Goal: Task Accomplishment & Management: Use online tool/utility

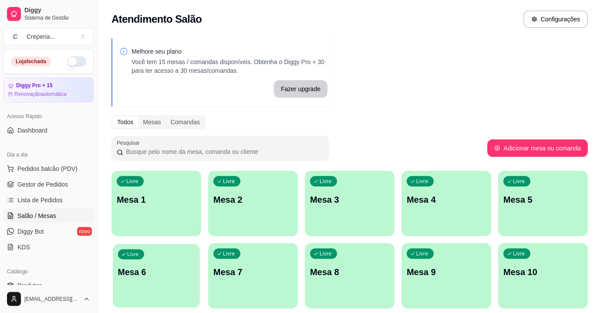
click at [173, 271] on p "Mesa 6" at bounding box center [156, 272] width 77 height 12
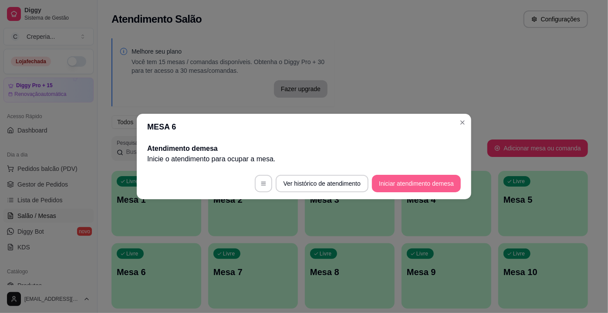
click at [410, 185] on button "Iniciar atendimento de mesa" at bounding box center [416, 183] width 89 height 17
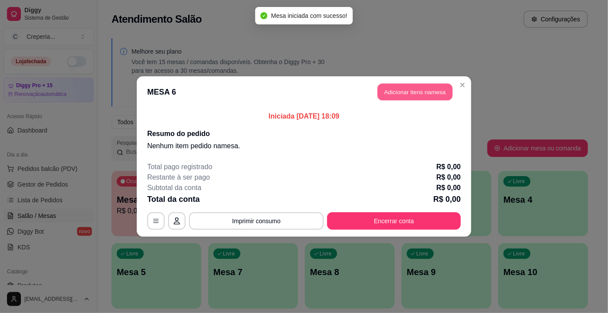
click at [401, 90] on button "Adicionar itens na mesa" at bounding box center [415, 92] width 75 height 17
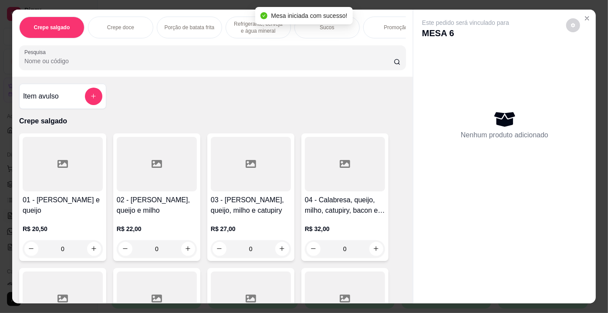
click at [267, 63] on input "Pesquisa" at bounding box center [208, 61] width 369 height 9
click at [349, 180] on div at bounding box center [345, 164] width 80 height 54
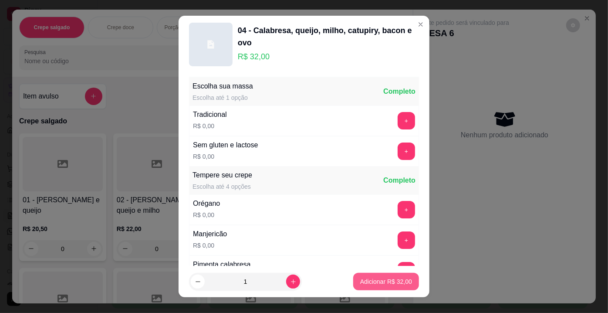
click at [366, 281] on p "Adicionar R$ 32,00" at bounding box center [386, 281] width 52 height 9
type input "1"
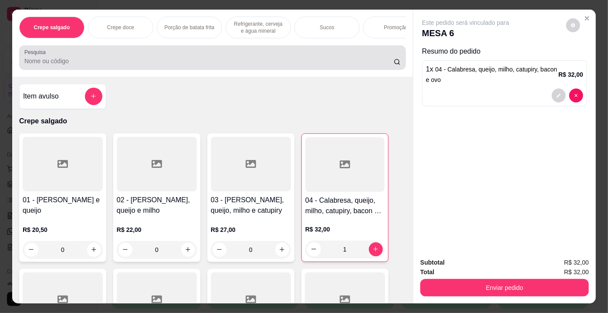
click at [78, 56] on div at bounding box center [212, 57] width 376 height 17
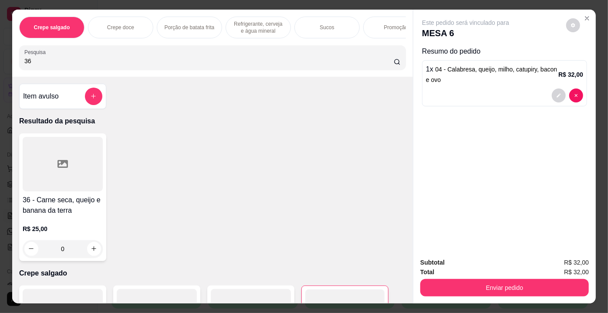
type input "36"
click at [86, 142] on div at bounding box center [63, 164] width 80 height 54
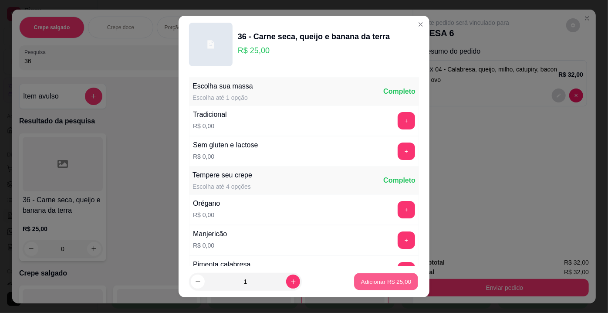
click at [404, 283] on button "Adicionar R$ 25,00" at bounding box center [386, 281] width 64 height 17
type input "1"
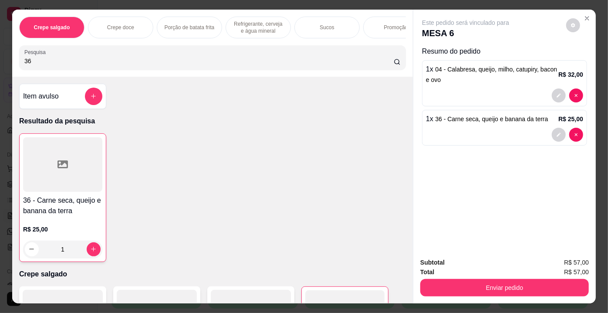
drag, startPoint x: 40, startPoint y: 60, endPoint x: 10, endPoint y: 62, distance: 30.1
click at [12, 62] on div "Crepe salgado Crepe doce Porção de batata frita Refrigerante, cerveja e água mi…" at bounding box center [212, 43] width 401 height 67
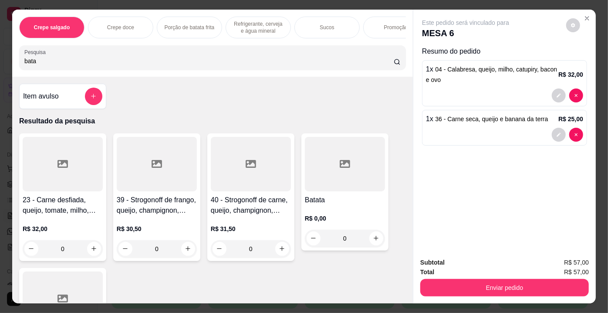
type input "bata"
click at [334, 173] on div at bounding box center [345, 164] width 80 height 54
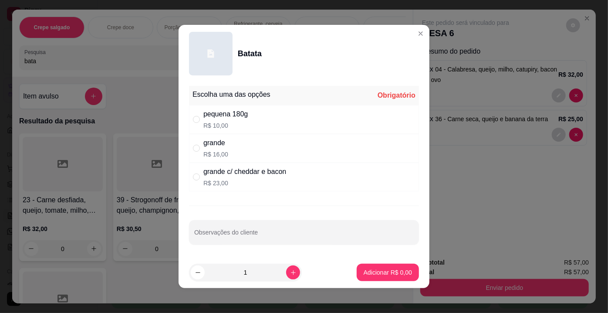
click at [207, 122] on p "R$ 10,00" at bounding box center [225, 125] width 44 height 9
radio input "true"
click at [367, 274] on p "Adicionar R$ 10,00" at bounding box center [386, 272] width 52 height 9
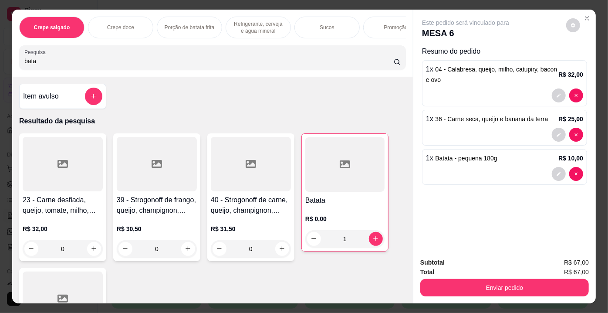
type input "1"
drag, startPoint x: 50, startPoint y: 65, endPoint x: 0, endPoint y: 55, distance: 50.8
click at [0, 55] on div "Crepe salgado Crepe doce Porção de batata frita Refrigerante, cerveja e água mi…" at bounding box center [304, 156] width 608 height 313
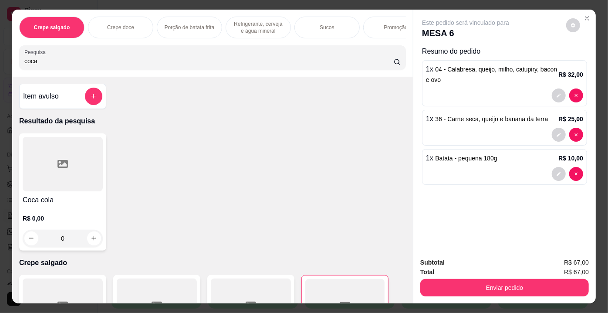
type input "coca"
click at [61, 159] on div at bounding box center [63, 164] width 80 height 54
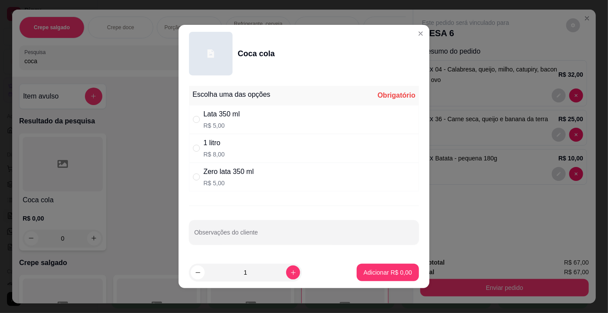
click at [243, 121] on div "Lata 350 ml R$ 5,00" at bounding box center [304, 119] width 230 height 29
radio input "true"
click at [376, 268] on p "Adicionar R$ 5,00" at bounding box center [388, 272] width 48 height 9
type input "1"
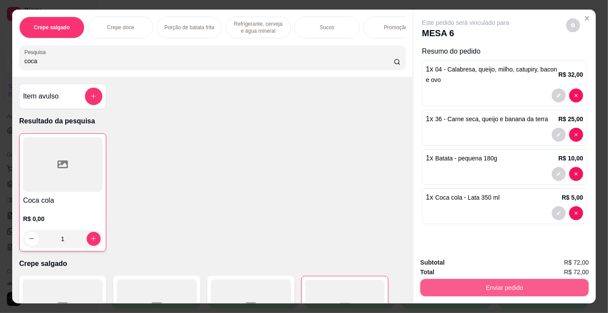
click at [483, 282] on button "Enviar pedido" at bounding box center [504, 287] width 169 height 17
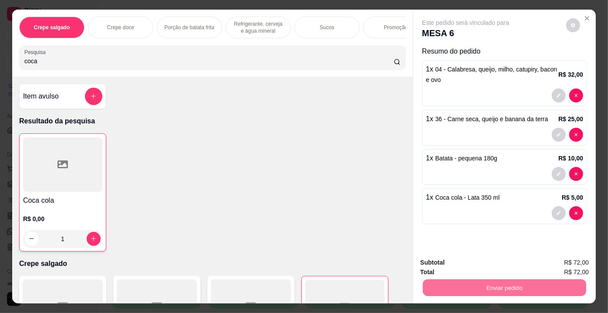
click at [436, 267] on button "Não registrar e enviar pedido" at bounding box center [476, 263] width 88 height 16
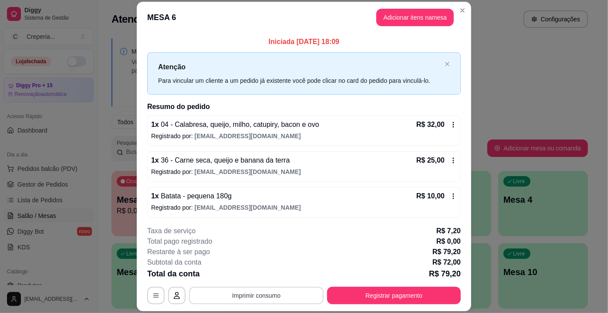
click at [274, 295] on button "Imprimir consumo" at bounding box center [256, 295] width 135 height 17
click at [261, 277] on button "IMPRESSORA" at bounding box center [256, 276] width 61 height 14
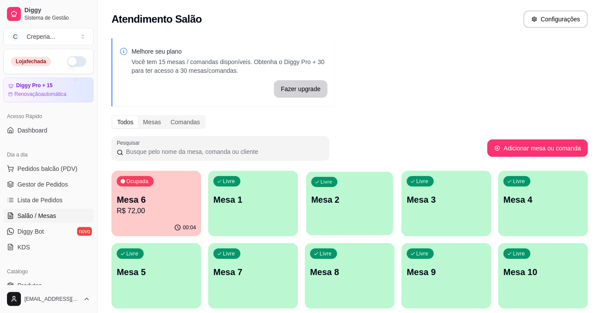
click at [372, 194] on p "Mesa 2" at bounding box center [350, 200] width 77 height 12
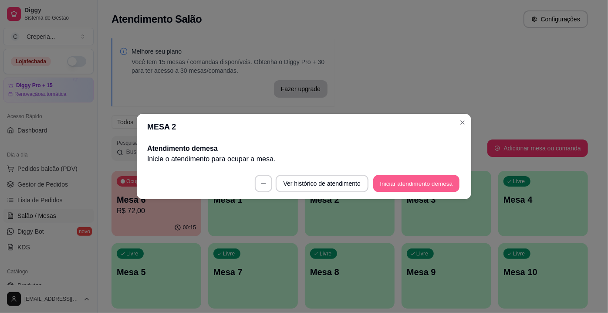
click at [396, 184] on button "Iniciar atendimento de mesa" at bounding box center [416, 183] width 86 height 17
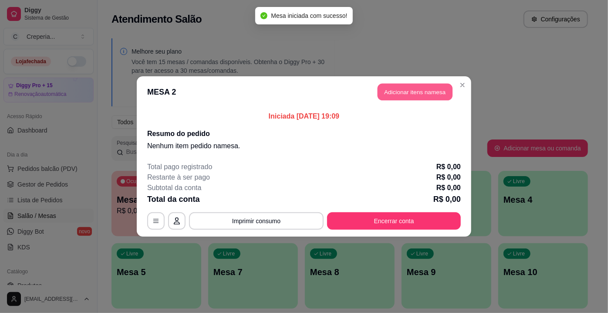
click at [403, 95] on button "Adicionar itens na mesa" at bounding box center [415, 92] width 75 height 17
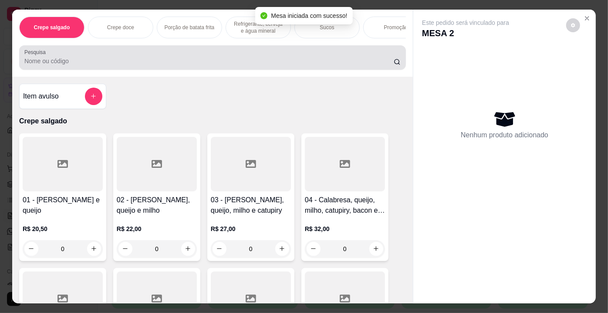
click at [161, 59] on input "Pesquisa" at bounding box center [208, 61] width 369 height 9
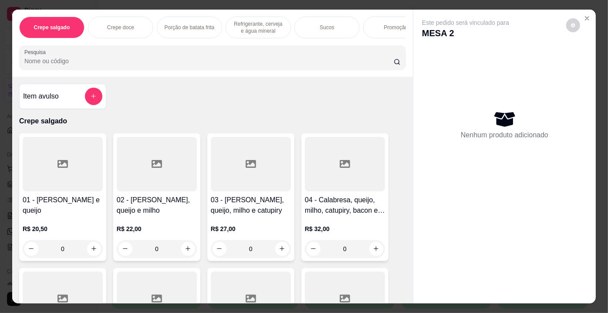
click at [321, 173] on div at bounding box center [345, 164] width 80 height 54
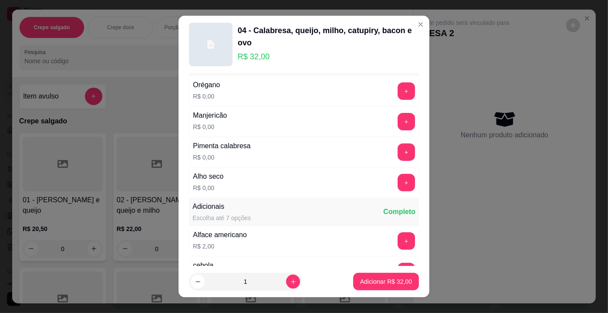
scroll to position [158, 0]
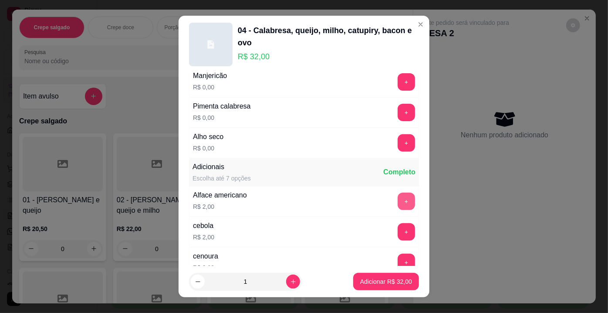
click at [398, 200] on button "+" at bounding box center [406, 201] width 17 height 17
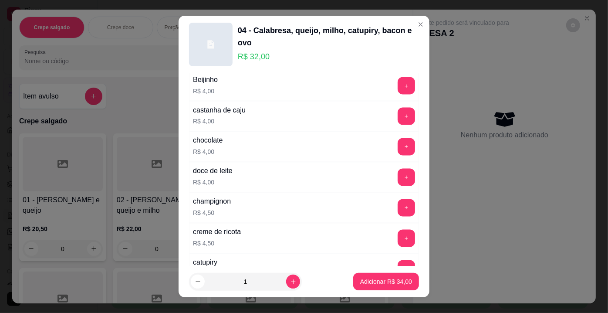
scroll to position [832, 0]
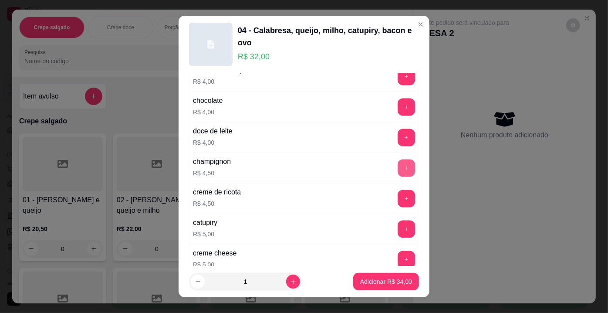
click at [398, 161] on button "+" at bounding box center [406, 167] width 17 height 17
click at [393, 281] on p "Adicionar R$ 38,50" at bounding box center [386, 281] width 51 height 8
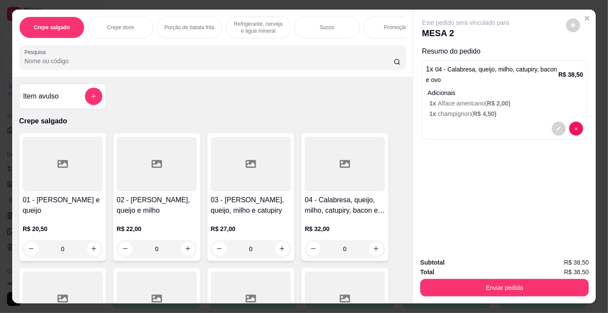
click at [75, 62] on input "Pesquisa" at bounding box center [208, 61] width 369 height 9
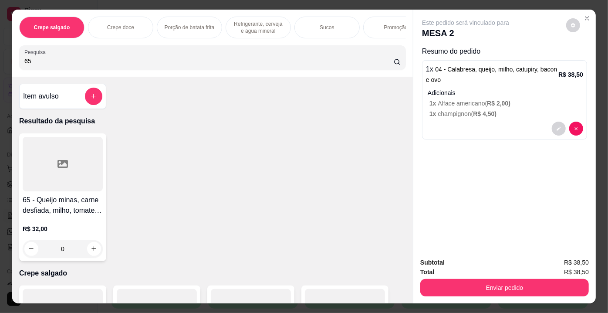
type input "65"
click at [62, 162] on icon at bounding box center [63, 164] width 10 height 10
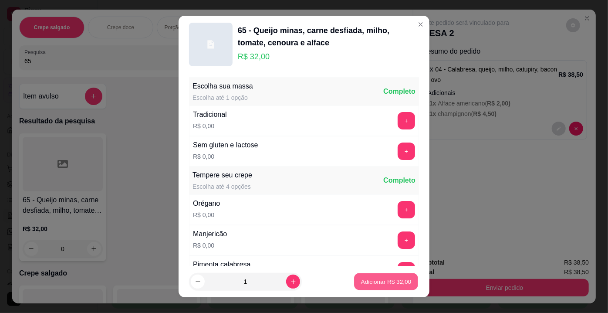
click at [366, 280] on p "Adicionar R$ 32,00" at bounding box center [386, 281] width 51 height 8
type input "1"
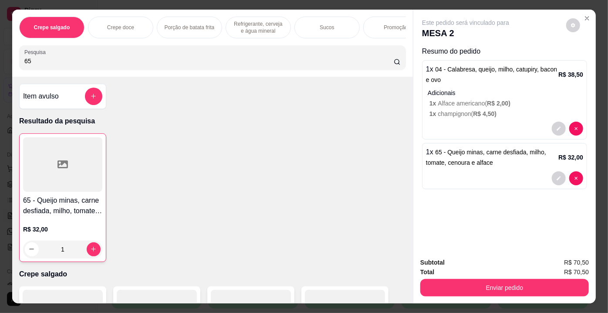
drag, startPoint x: 35, startPoint y: 61, endPoint x: 8, endPoint y: 59, distance: 27.5
click at [8, 59] on div "Crepe salgado Crepe doce Porção de batata frita Refrigerante, cerveja e água mi…" at bounding box center [304, 156] width 608 height 313
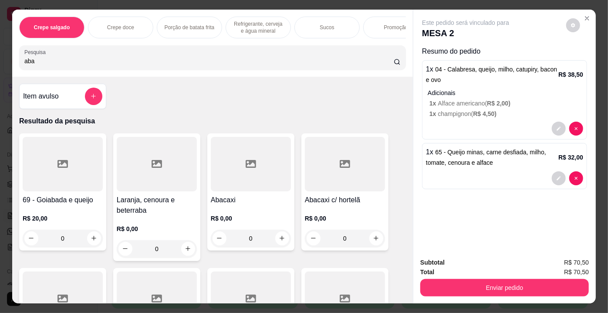
type input "aba"
click at [318, 176] on div at bounding box center [345, 164] width 80 height 54
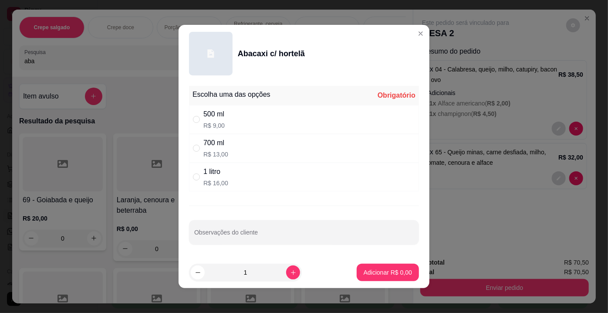
drag, startPoint x: 239, startPoint y: 150, endPoint x: 247, endPoint y: 156, distance: 9.9
click at [239, 150] on div "700 ml R$ 13,00" at bounding box center [304, 148] width 230 height 29
radio input "true"
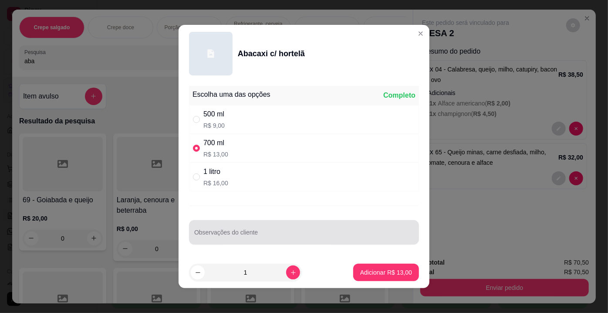
click at [316, 235] on input "Observações do cliente" at bounding box center [304, 235] width 220 height 9
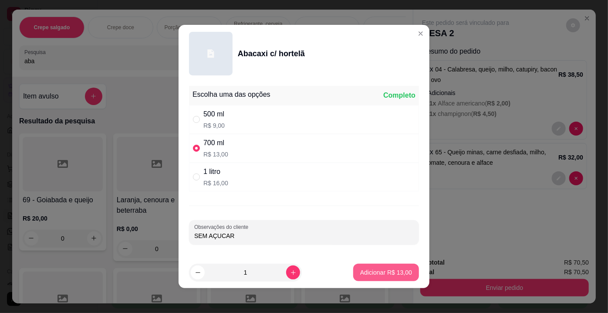
type input "SEM AÇUCAR"
click at [375, 267] on button "Adicionar R$ 13,00" at bounding box center [386, 272] width 66 height 17
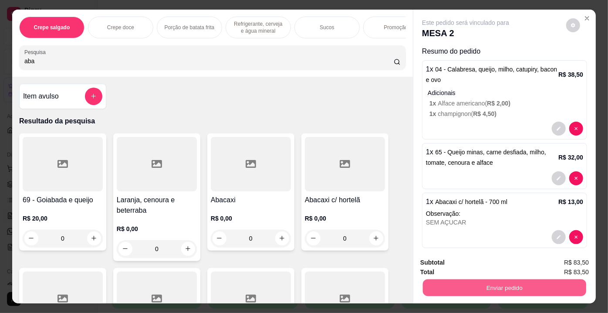
click at [451, 279] on button "Enviar pedido" at bounding box center [504, 287] width 163 height 17
click at [442, 265] on button "Não registrar e enviar pedido" at bounding box center [476, 263] width 88 height 16
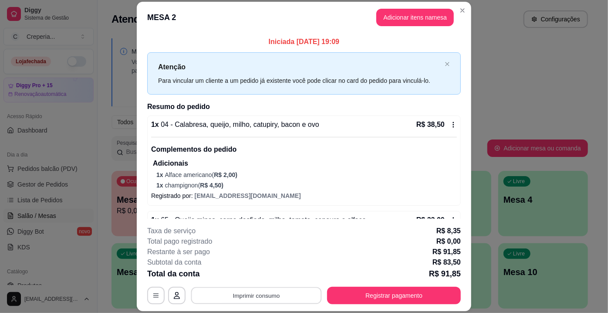
click at [278, 295] on button "Imprimir consumo" at bounding box center [256, 295] width 131 height 17
click at [268, 277] on button "IMPRESSORA" at bounding box center [256, 276] width 63 height 14
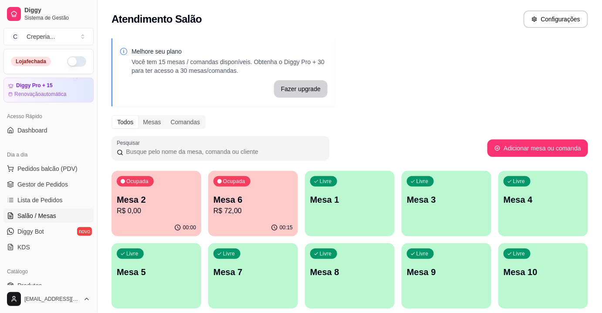
click at [164, 274] on p "Mesa 5" at bounding box center [156, 272] width 79 height 12
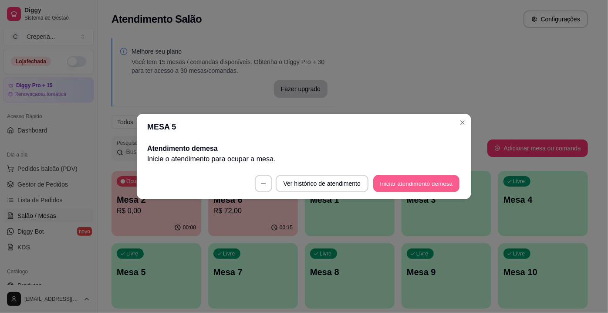
click at [436, 179] on button "Iniciar atendimento de mesa" at bounding box center [416, 183] width 86 height 17
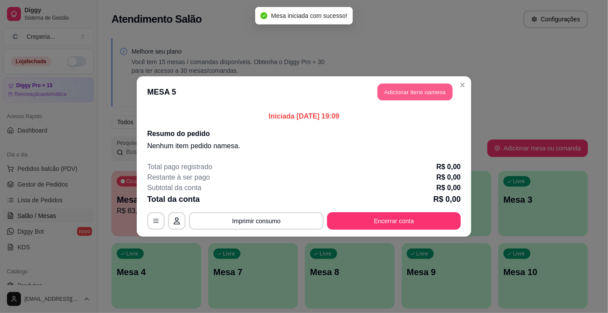
click at [401, 92] on button "Adicionar itens na mesa" at bounding box center [415, 92] width 75 height 17
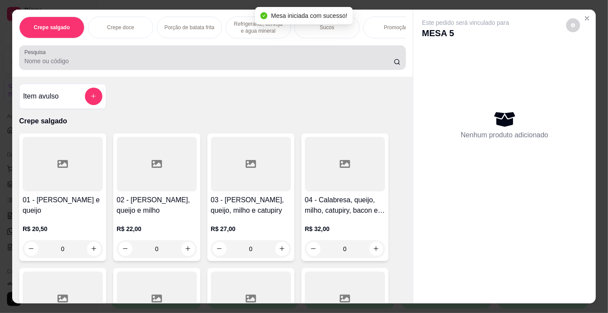
click at [243, 57] on div at bounding box center [212, 57] width 376 height 17
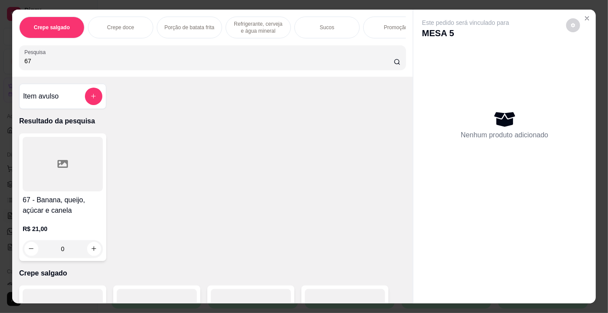
type input "67"
click at [77, 165] on div at bounding box center [63, 164] width 80 height 54
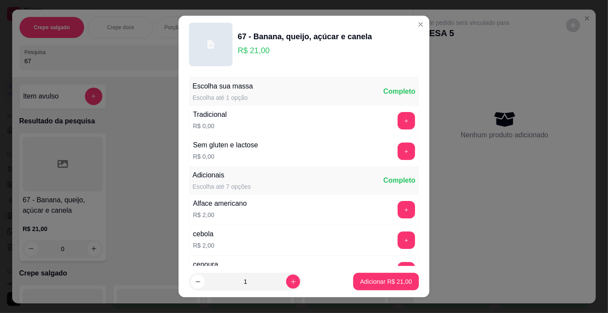
click at [407, 291] on footer "1 Adicionar R$ 21,00" at bounding box center [304, 281] width 251 height 31
click at [396, 282] on p "Adicionar R$ 21,00" at bounding box center [386, 281] width 52 height 9
type input "1"
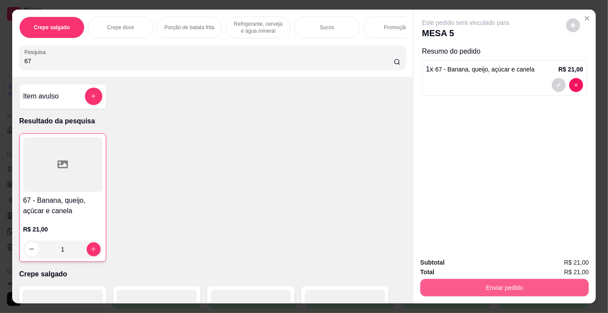
click at [463, 285] on button "Enviar pedido" at bounding box center [504, 287] width 169 height 17
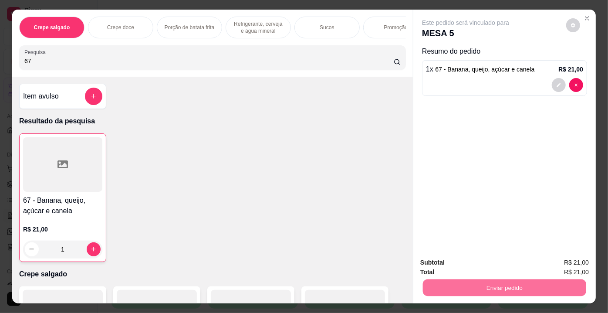
click at [443, 265] on button "Não registrar e enviar pedido" at bounding box center [476, 263] width 88 height 16
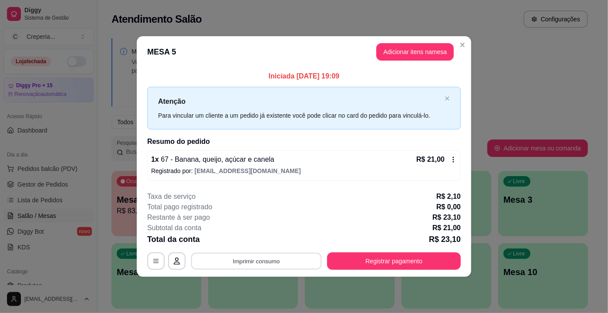
click at [301, 265] on button "Imprimir consumo" at bounding box center [256, 260] width 131 height 17
click at [273, 242] on button "IMPRESSORA" at bounding box center [258, 241] width 63 height 14
click at [153, 258] on icon "button" at bounding box center [156, 261] width 7 height 7
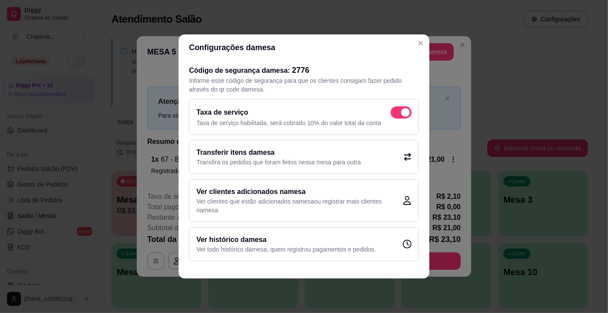
click at [393, 115] on span at bounding box center [401, 112] width 21 height 12
click at [393, 115] on input "checkbox" at bounding box center [393, 117] width 6 height 6
checkbox input "false"
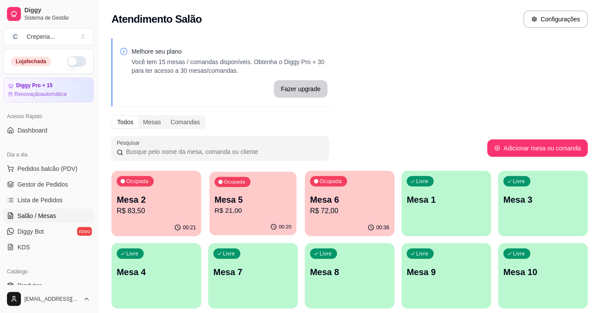
click at [268, 210] on p "R$ 21,00" at bounding box center [253, 211] width 77 height 10
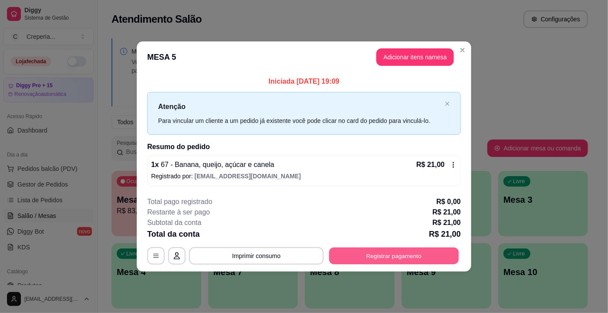
click at [411, 257] on button "Registrar pagamento" at bounding box center [394, 255] width 130 height 17
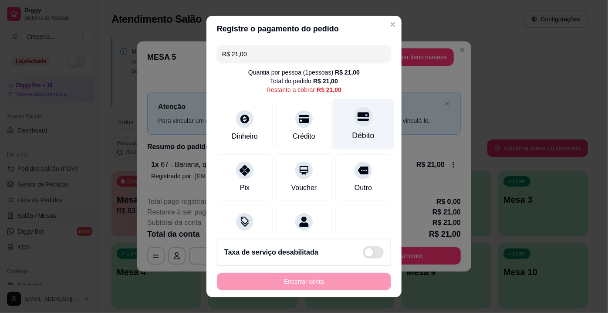
click at [360, 120] on div "Débito" at bounding box center [363, 124] width 61 height 51
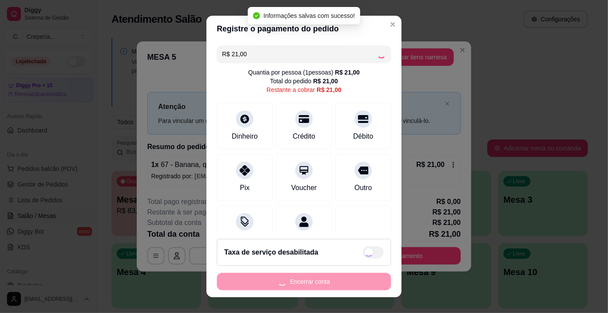
type input "R$ 0,00"
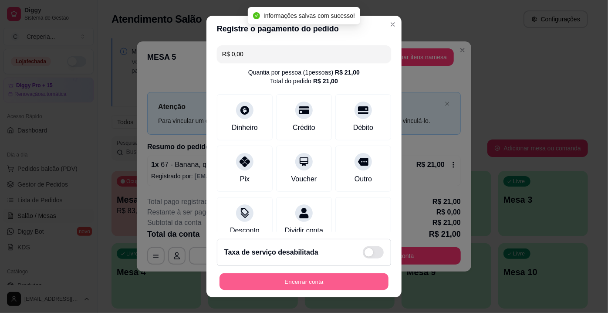
click at [312, 284] on button "Encerrar conta" at bounding box center [304, 281] width 169 height 17
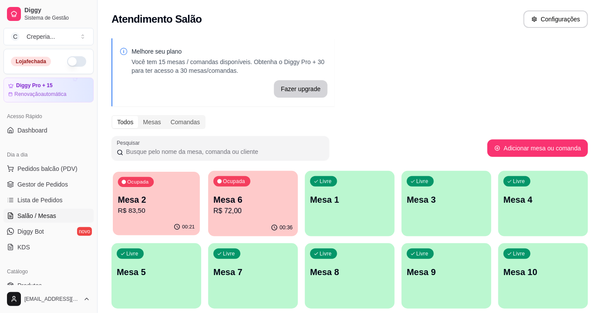
click at [149, 206] on p "R$ 83,50" at bounding box center [156, 211] width 77 height 10
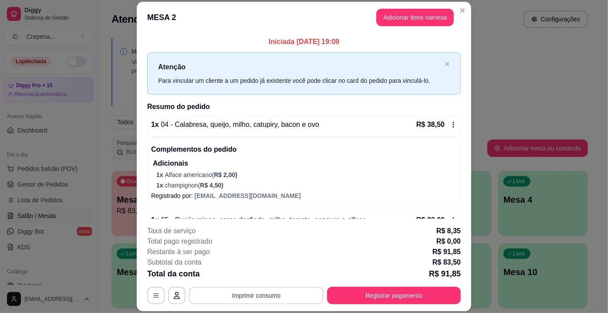
click at [296, 295] on button "Imprimir consumo" at bounding box center [256, 295] width 135 height 17
click at [260, 271] on button "IMPRESSORA" at bounding box center [256, 276] width 63 height 14
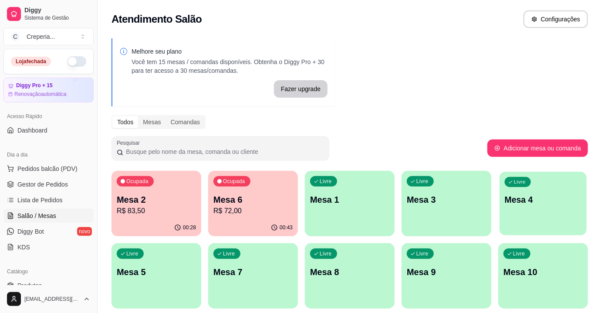
click at [522, 197] on p "Mesa 4" at bounding box center [543, 200] width 77 height 12
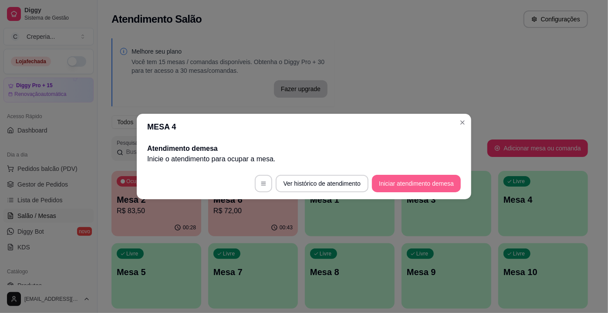
click at [420, 184] on button "Iniciar atendimento de mesa" at bounding box center [416, 183] width 89 height 17
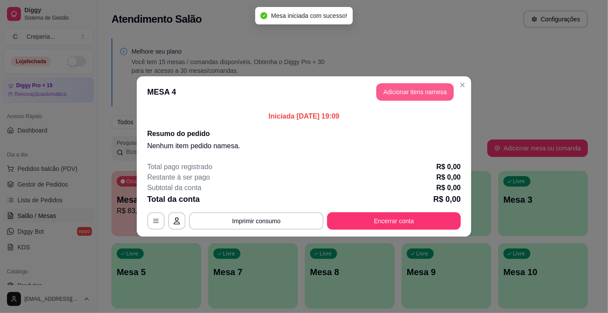
click at [391, 95] on button "Adicionar itens na mesa" at bounding box center [415, 91] width 78 height 17
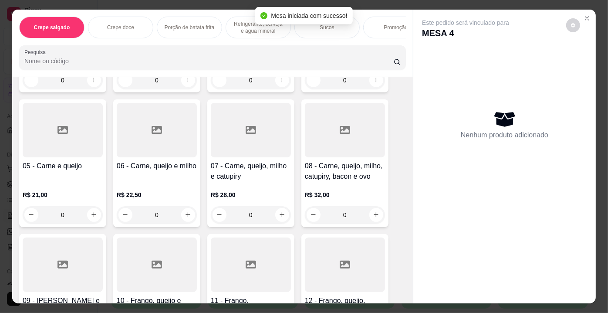
scroll to position [237, 0]
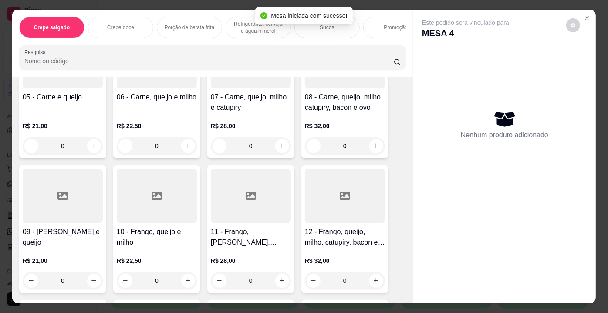
click at [344, 209] on div at bounding box center [345, 196] width 80 height 54
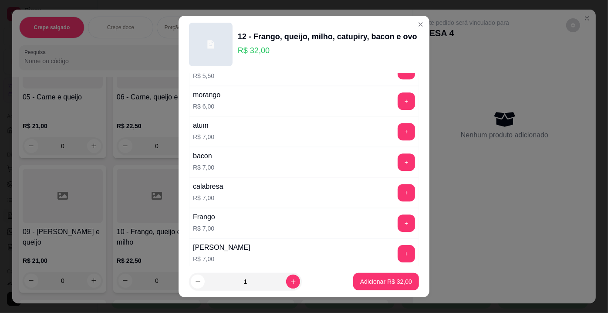
scroll to position [1307, 0]
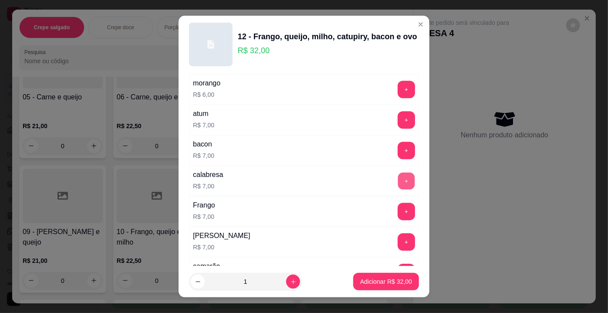
click at [398, 173] on button "+" at bounding box center [406, 181] width 17 height 17
click at [382, 275] on button "Adicionar R$ 39,00" at bounding box center [386, 281] width 66 height 17
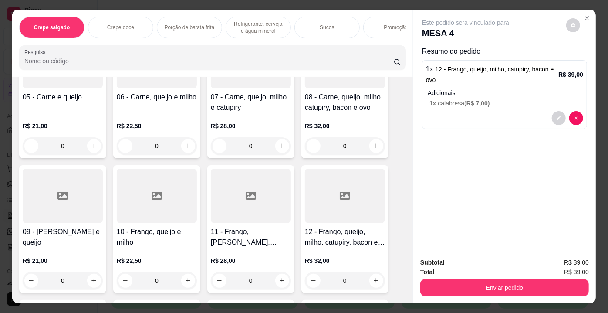
click at [163, 64] on input "Pesquisa" at bounding box center [208, 61] width 369 height 9
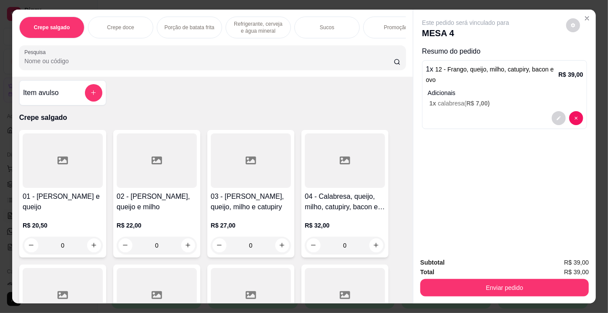
scroll to position [0, 0]
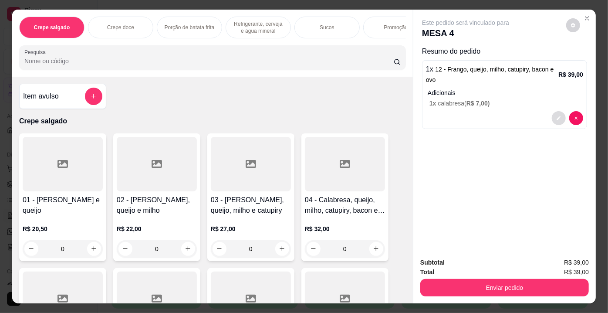
click at [558, 115] on icon "decrease-product-quantity" at bounding box center [558, 117] width 5 height 5
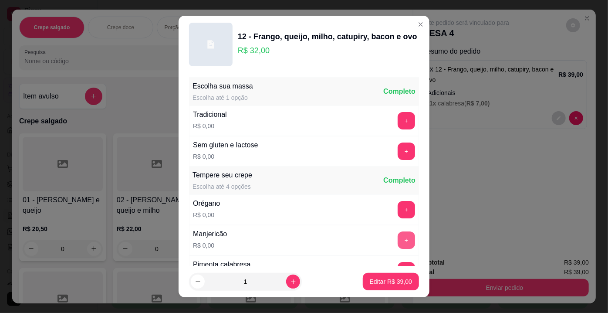
click at [398, 239] on button "+" at bounding box center [406, 239] width 17 height 17
click at [387, 276] on button "Editar R$ 39,00" at bounding box center [391, 281] width 56 height 17
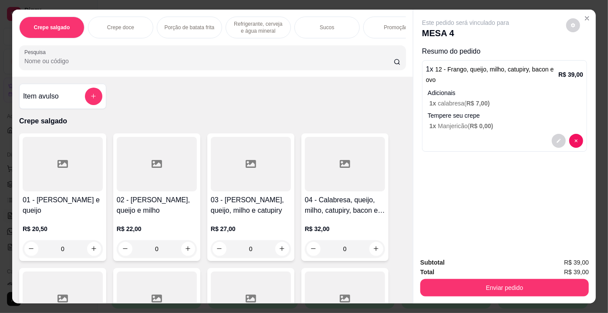
click at [108, 65] on input "Pesquisa" at bounding box center [208, 61] width 369 height 9
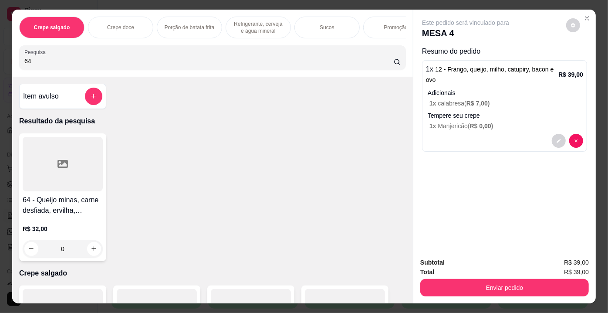
type input "64"
click at [75, 175] on div at bounding box center [63, 164] width 80 height 54
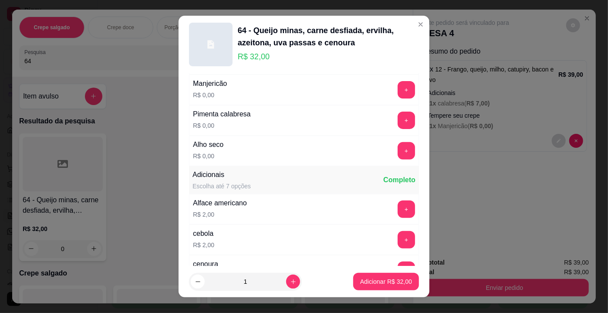
scroll to position [158, 0]
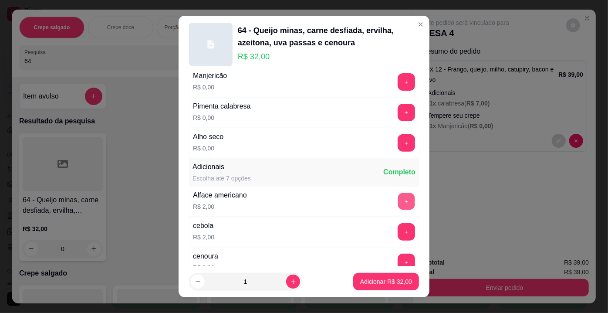
click at [398, 196] on button "+" at bounding box center [406, 201] width 17 height 17
click at [398, 78] on button "+" at bounding box center [406, 81] width 17 height 17
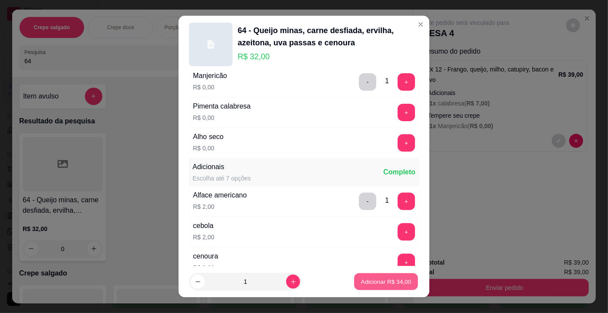
click at [389, 279] on p "Adicionar R$ 34,00" at bounding box center [386, 281] width 51 height 8
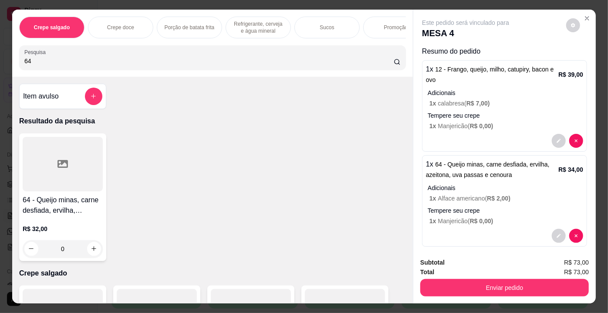
drag, startPoint x: 35, startPoint y: 61, endPoint x: 16, endPoint y: 64, distance: 19.8
click at [19, 64] on div "Pesquisa 64" at bounding box center [212, 57] width 387 height 24
click at [77, 162] on div at bounding box center [63, 164] width 80 height 54
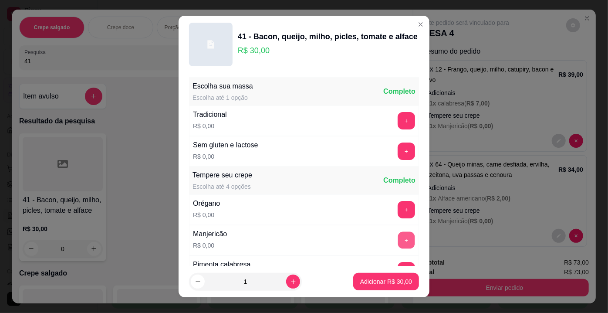
click at [398, 235] on button "+" at bounding box center [406, 240] width 17 height 17
click at [378, 281] on p "Adicionar R$ 30,00" at bounding box center [386, 281] width 51 height 8
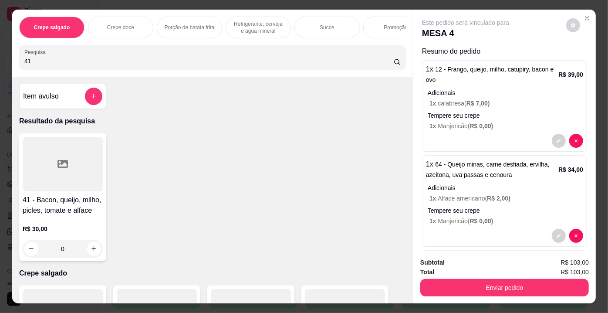
drag, startPoint x: 133, startPoint y: 59, endPoint x: 0, endPoint y: 68, distance: 133.6
click at [0, 68] on div "Crepe salgado Crepe doce Porção de batata frita Refrigerante, cerveja e água mi…" at bounding box center [304, 156] width 608 height 313
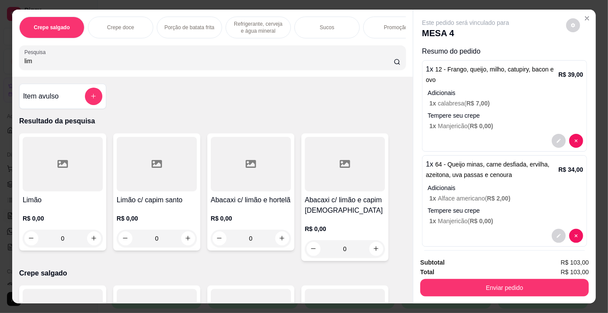
type input "lim"
click at [68, 180] on div at bounding box center [63, 164] width 80 height 54
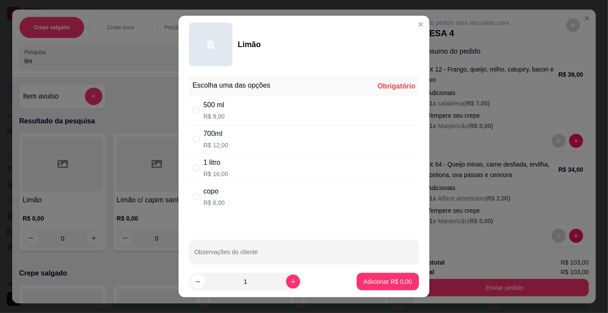
click at [212, 169] on p "R$ 16,00" at bounding box center [215, 173] width 25 height 9
radio input "true"
click at [379, 280] on p "Adicionar R$ 16,00" at bounding box center [386, 281] width 52 height 9
type input "1"
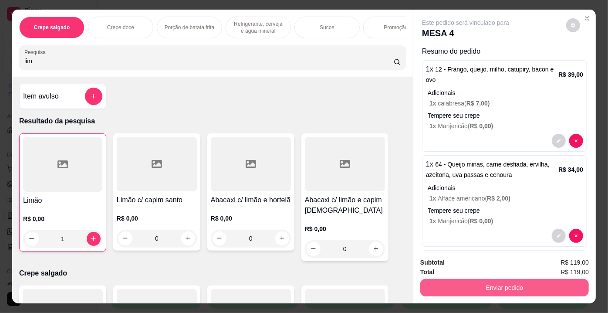
click at [448, 286] on button "Enviar pedido" at bounding box center [504, 287] width 169 height 17
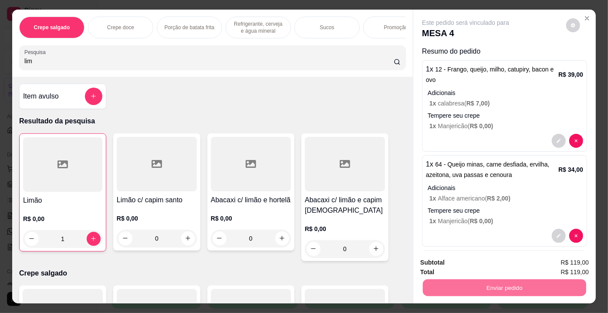
click at [464, 263] on button "Não registrar e enviar pedido" at bounding box center [476, 263] width 88 height 16
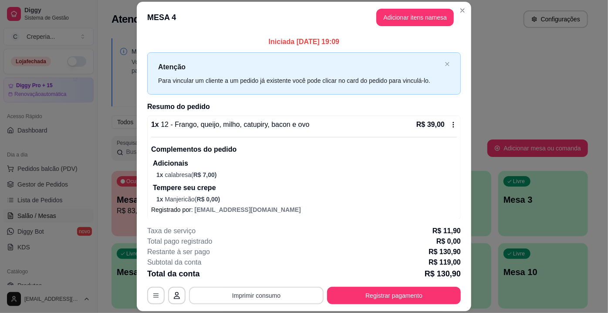
click at [291, 293] on button "Imprimir consumo" at bounding box center [256, 295] width 135 height 17
click at [268, 278] on button "IMPRESSORA" at bounding box center [256, 276] width 63 height 14
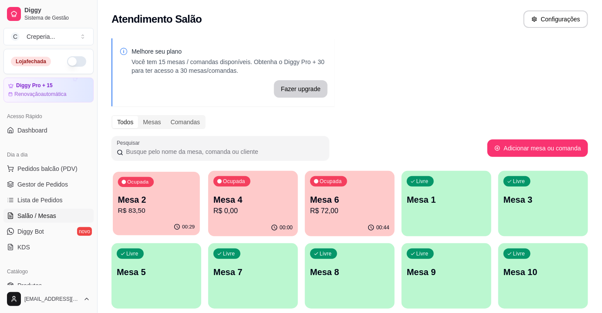
click at [127, 193] on div "Ocupada Mesa 2 R$ 83,50" at bounding box center [156, 195] width 87 height 47
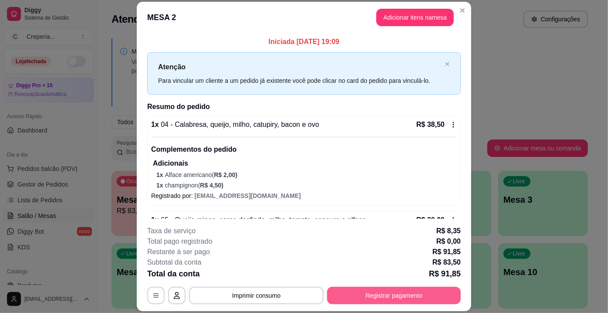
click at [434, 292] on button "Registrar pagamento" at bounding box center [394, 295] width 134 height 17
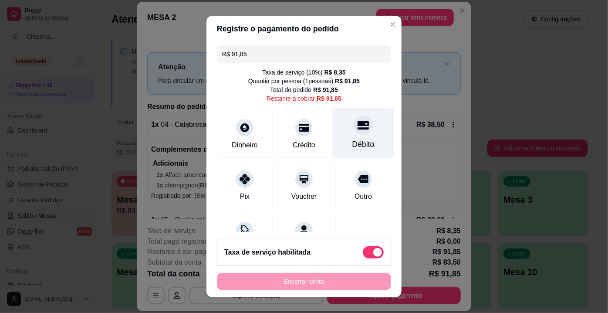
click at [358, 129] on icon at bounding box center [363, 125] width 11 height 9
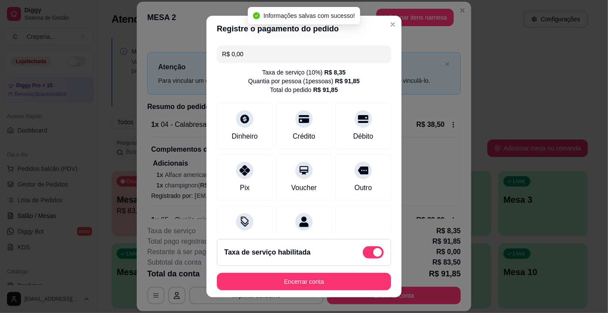
type input "R$ 0,00"
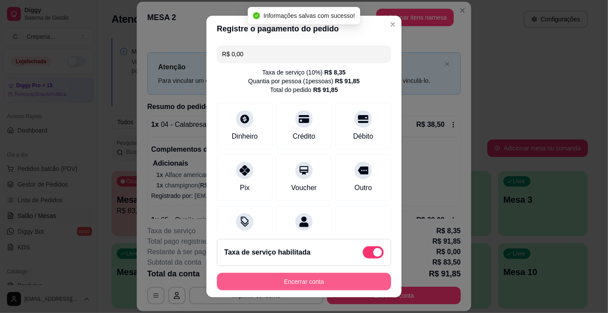
click at [325, 284] on button "Encerrar conta" at bounding box center [304, 281] width 174 height 17
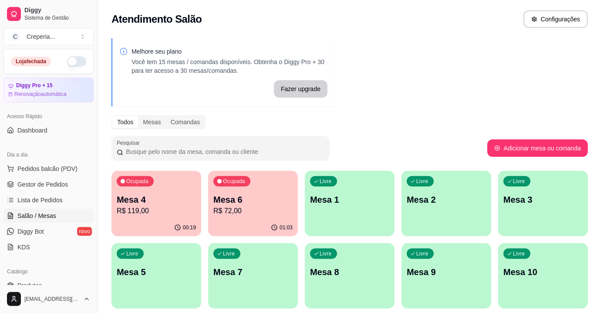
click at [244, 204] on p "Mesa 6" at bounding box center [253, 199] width 79 height 12
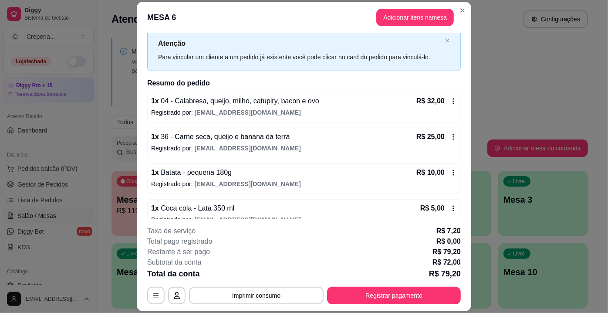
scroll to position [36, 0]
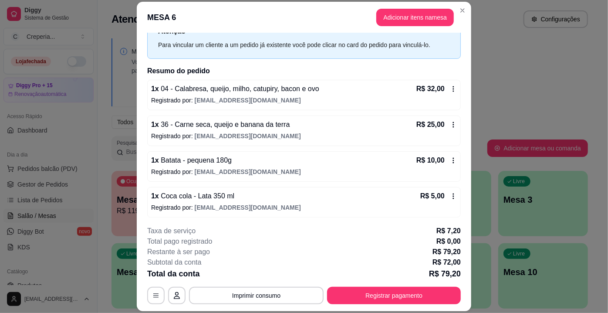
click at [450, 195] on icon at bounding box center [453, 196] width 7 height 7
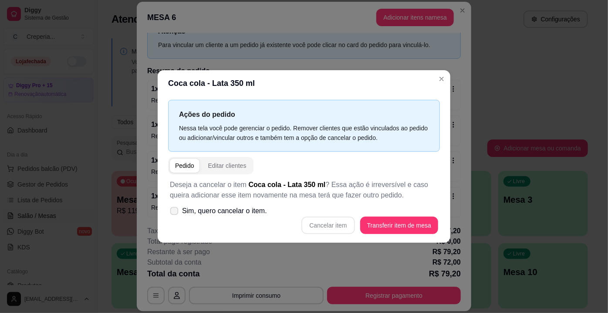
click at [208, 208] on span "Sim, quero cancelar o item." at bounding box center [224, 211] width 85 height 10
click at [175, 213] on input "Sim, quero cancelar o item." at bounding box center [172, 216] width 6 height 6
checkbox input "true"
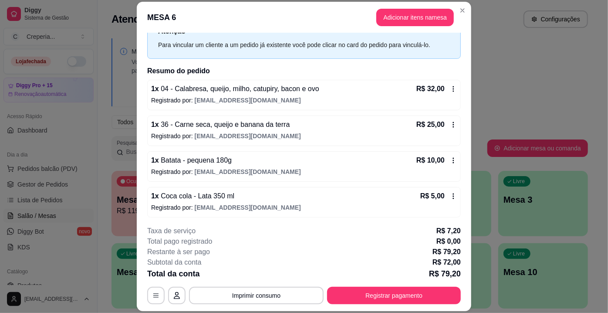
click at [237, 205] on span "[EMAIL_ADDRESS][DOMAIN_NAME]" at bounding box center [248, 207] width 106 height 7
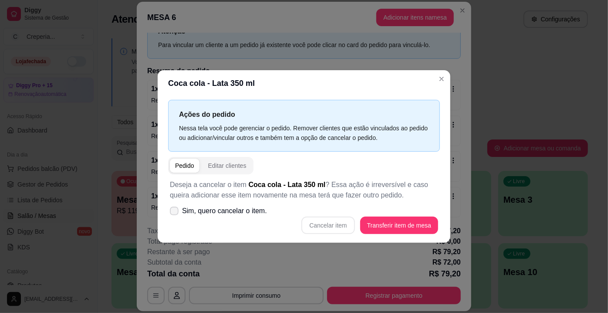
click at [200, 210] on span "Sim, quero cancelar o item." at bounding box center [224, 211] width 85 height 10
click at [175, 213] on input "Sim, quero cancelar o item." at bounding box center [172, 216] width 6 height 6
checkbox input "true"
click at [333, 224] on button "Cancelar item" at bounding box center [328, 225] width 53 height 17
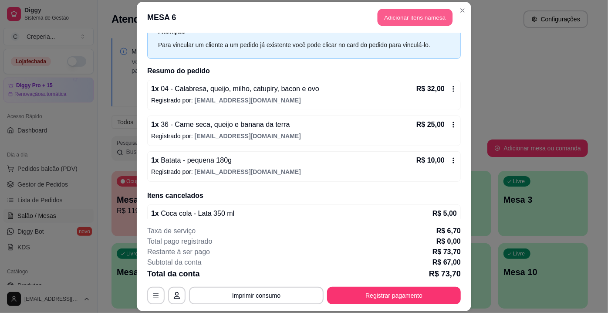
click at [411, 19] on button "Adicionar itens na mesa" at bounding box center [415, 17] width 75 height 17
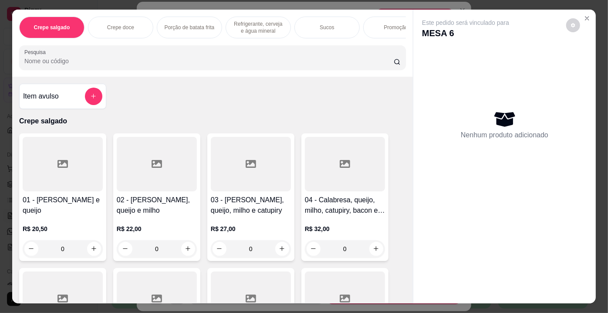
click at [198, 65] on input "Pesquisa" at bounding box center [208, 61] width 369 height 9
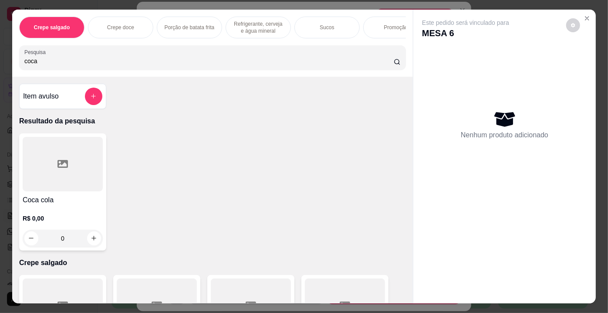
type input "coca"
click at [60, 168] on icon at bounding box center [63, 164] width 10 height 10
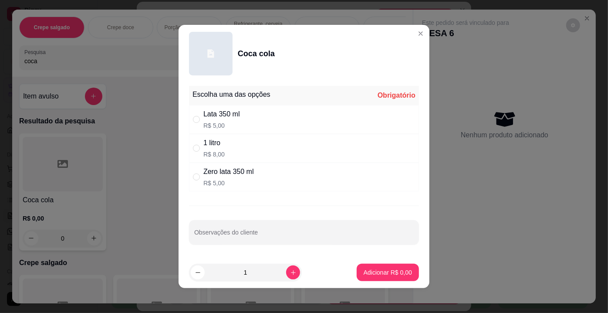
click at [218, 146] on div "1 litro" at bounding box center [213, 143] width 21 height 10
radio input "true"
click at [369, 266] on button "Adicionar R$ 8,00" at bounding box center [388, 272] width 62 height 17
type input "1"
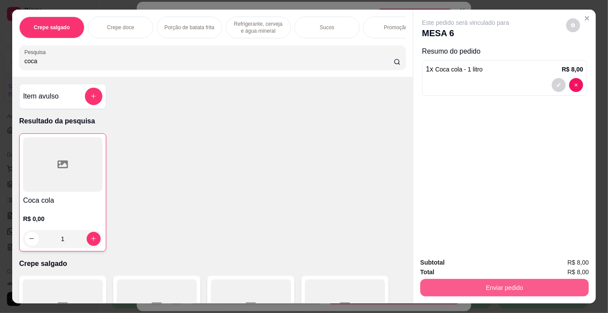
click at [468, 288] on button "Enviar pedido" at bounding box center [504, 287] width 169 height 17
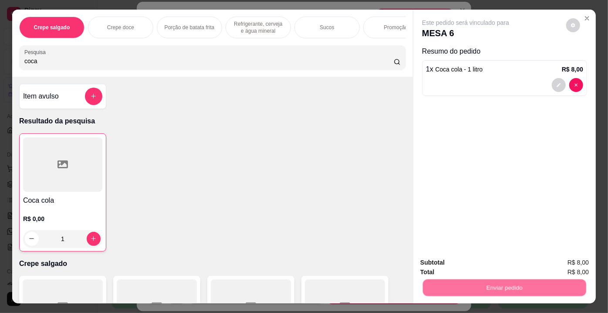
click at [457, 265] on button "Não registrar e enviar pedido" at bounding box center [476, 263] width 88 height 16
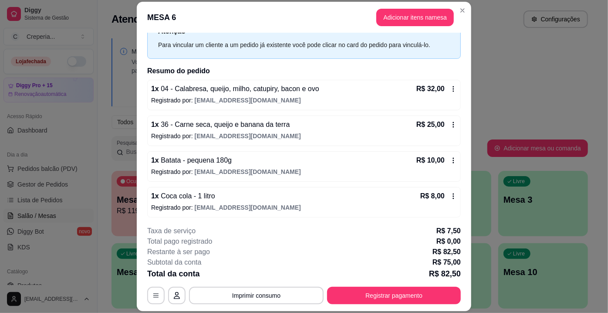
scroll to position [85, 0]
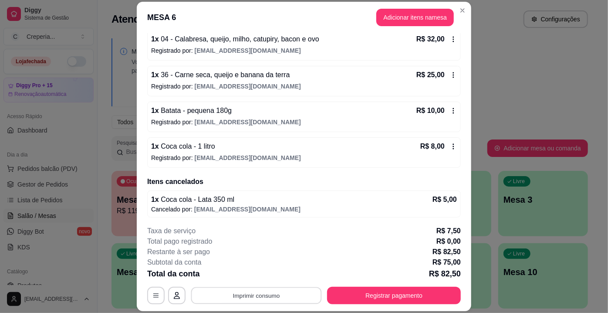
click at [290, 292] on button "Imprimir consumo" at bounding box center [256, 295] width 131 height 17
click at [269, 271] on button "IMPRESSORA" at bounding box center [256, 276] width 63 height 14
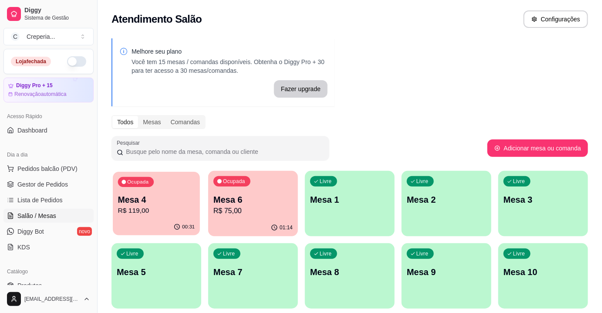
click at [163, 201] on p "Mesa 4" at bounding box center [156, 200] width 77 height 12
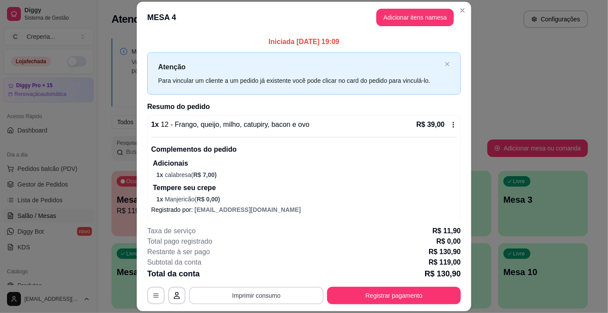
click at [253, 299] on button "Imprimir consumo" at bounding box center [256, 295] width 135 height 17
click at [253, 278] on button "IMPRESSORA" at bounding box center [256, 276] width 63 height 14
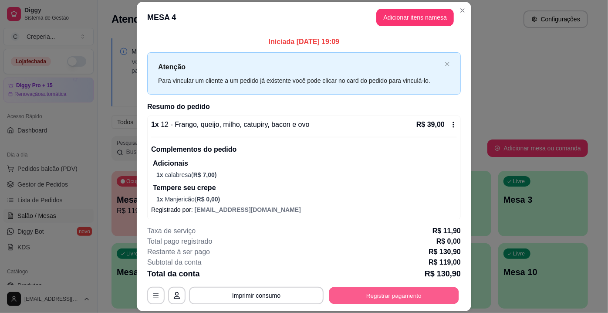
click at [414, 297] on button "Registrar pagamento" at bounding box center [394, 295] width 130 height 17
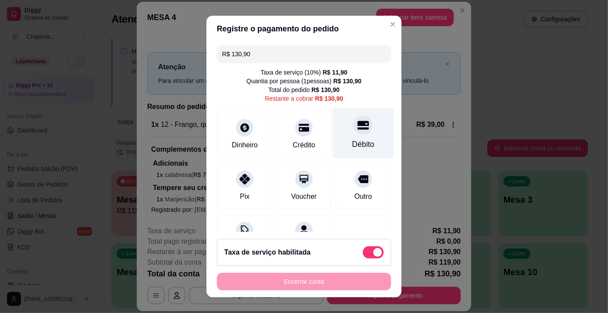
click at [354, 142] on div "Débito" at bounding box center [364, 144] width 22 height 11
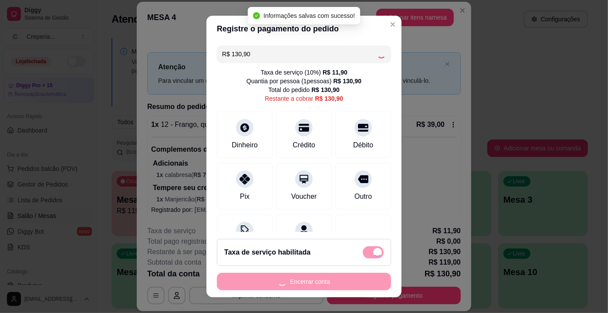
type input "R$ 0,00"
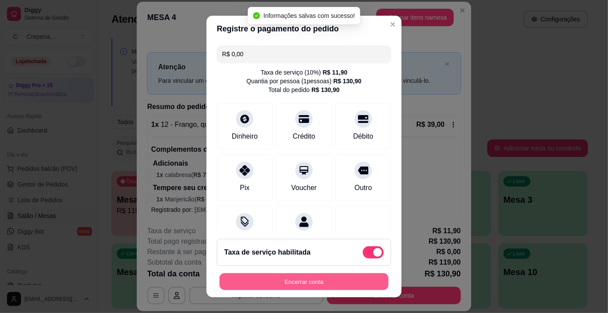
click at [303, 281] on button "Encerrar conta" at bounding box center [304, 281] width 169 height 17
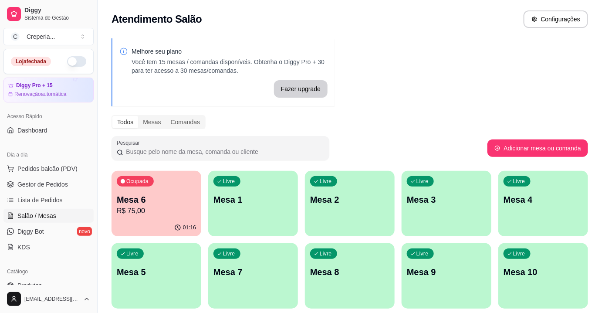
click at [144, 197] on p "Mesa 6" at bounding box center [156, 199] width 79 height 12
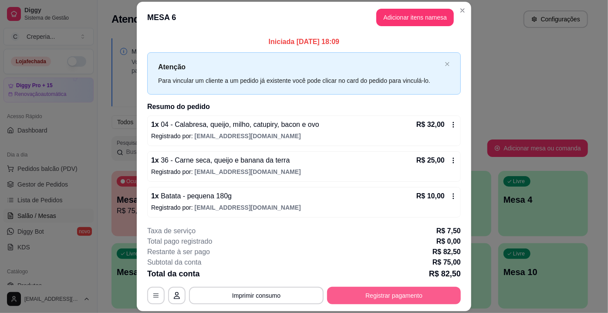
click at [410, 292] on button "Registrar pagamento" at bounding box center [394, 295] width 134 height 17
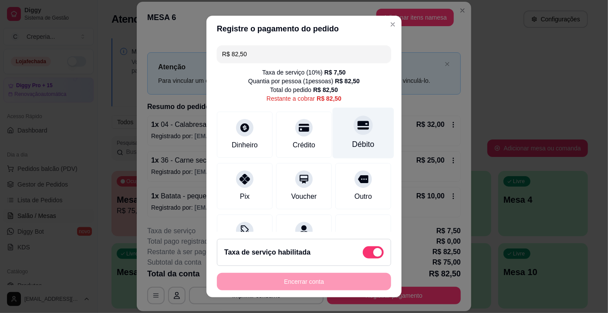
click at [358, 129] on icon at bounding box center [363, 125] width 11 height 9
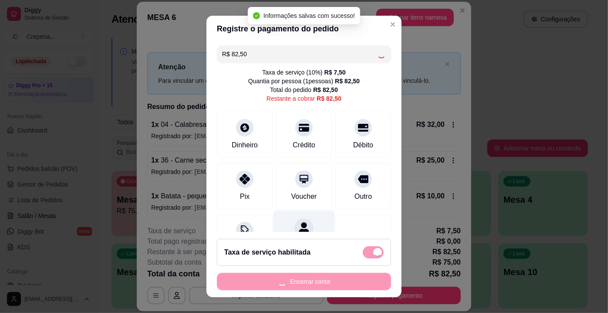
type input "R$ 0,00"
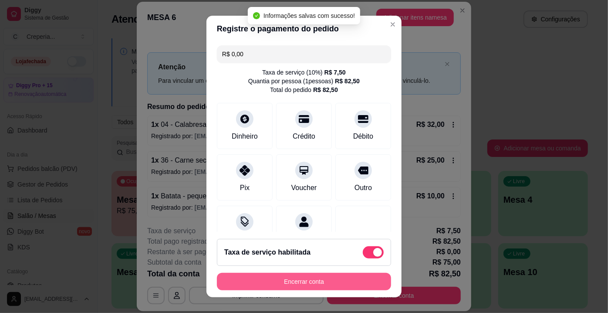
click at [318, 283] on button "Encerrar conta" at bounding box center [304, 281] width 174 height 17
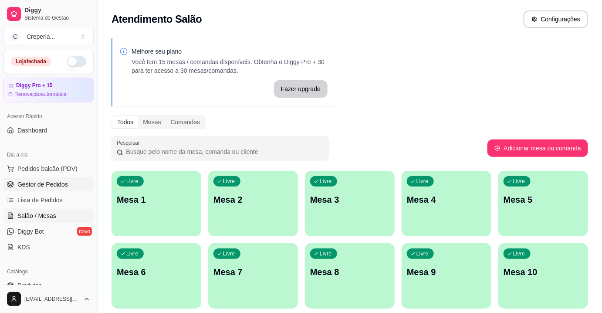
click at [68, 179] on link "Gestor de Pedidos" at bounding box center [48, 184] width 90 height 14
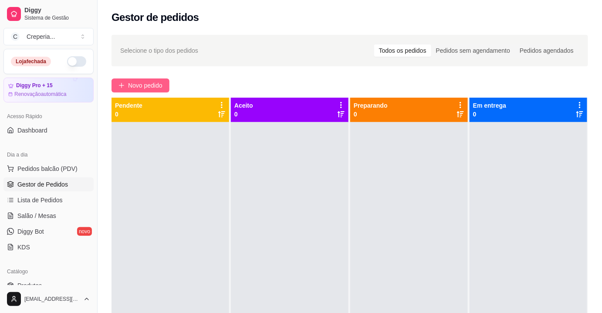
click at [163, 81] on span "Novo pedido" at bounding box center [145, 86] width 34 height 10
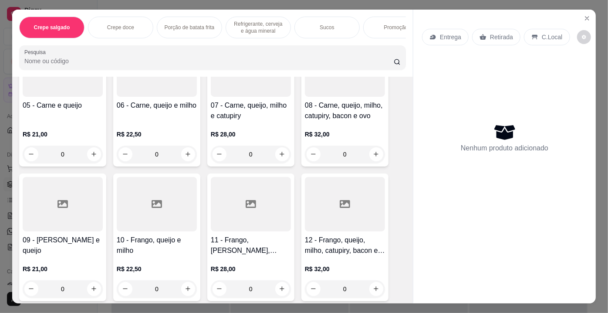
scroll to position [237, 0]
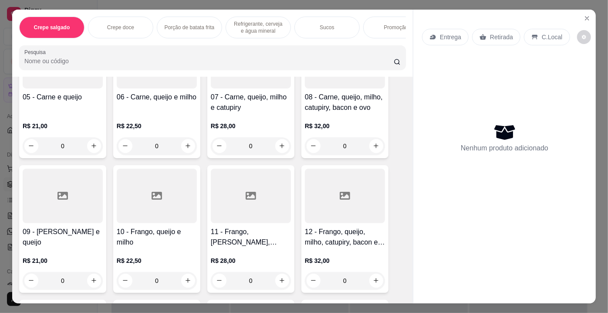
click at [50, 203] on div at bounding box center [63, 196] width 80 height 54
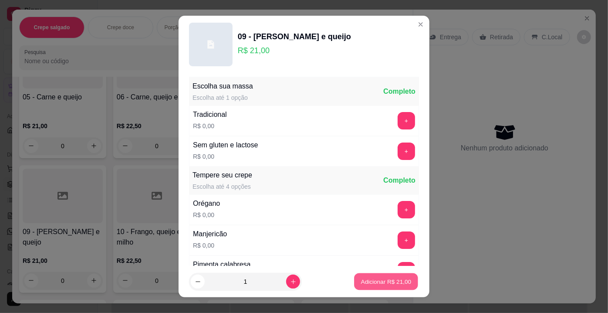
click at [369, 280] on p "Adicionar R$ 21,00" at bounding box center [386, 281] width 51 height 8
type input "1"
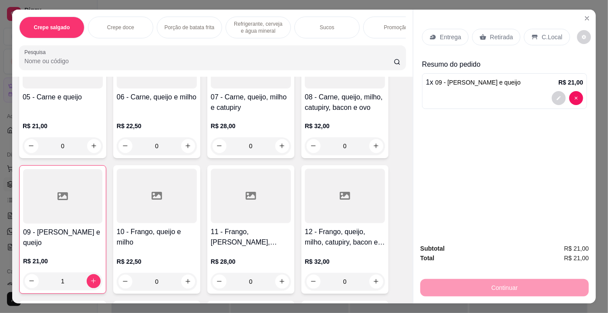
click at [483, 35] on div "Retirada" at bounding box center [496, 37] width 48 height 17
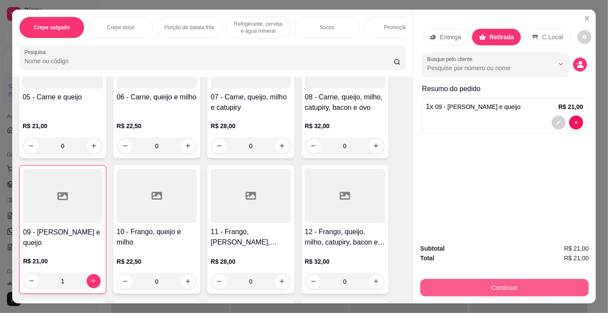
click at [478, 281] on button "Continuar" at bounding box center [504, 287] width 169 height 17
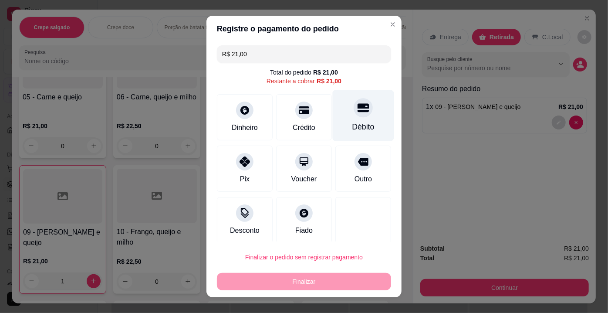
click at [358, 112] on icon at bounding box center [363, 107] width 11 height 11
type input "R$ 0,00"
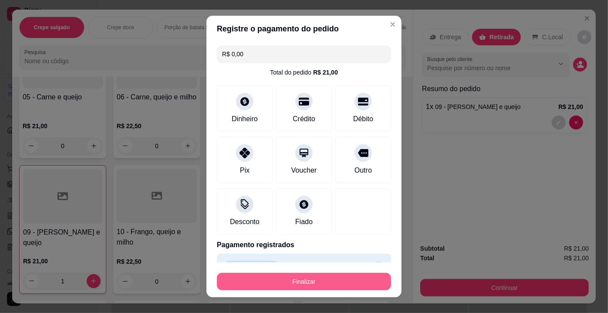
click at [304, 281] on button "Finalizar" at bounding box center [304, 281] width 174 height 17
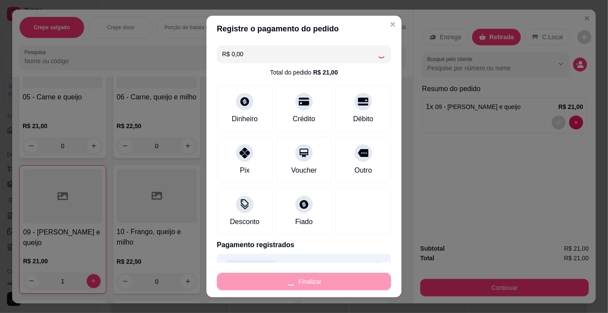
type input "0"
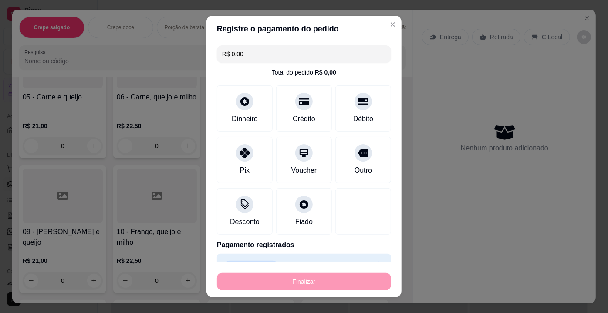
type input "-R$ 21,00"
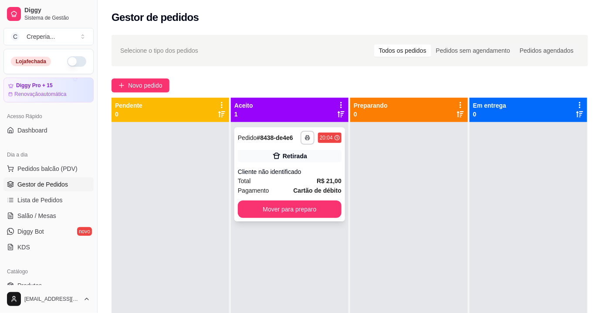
click at [321, 166] on div "**********" at bounding box center [289, 174] width 111 height 94
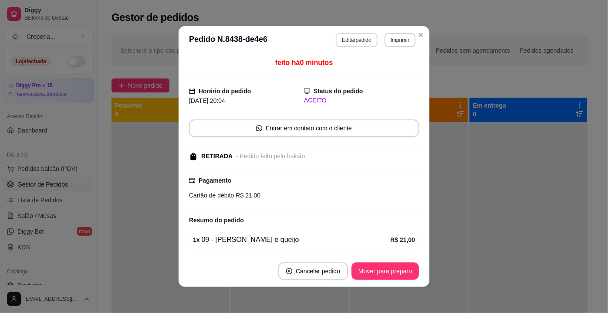
click at [350, 39] on button "Editar pedido" at bounding box center [356, 40] width 41 height 14
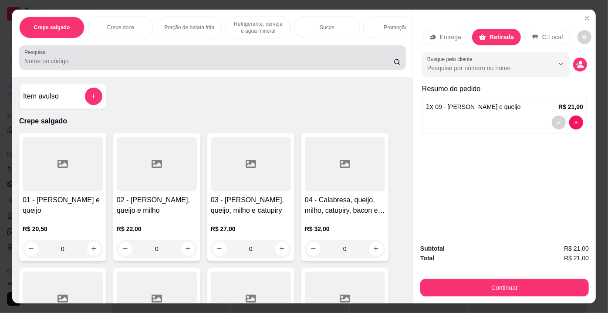
click at [266, 61] on input "Pesquisa" at bounding box center [208, 61] width 369 height 9
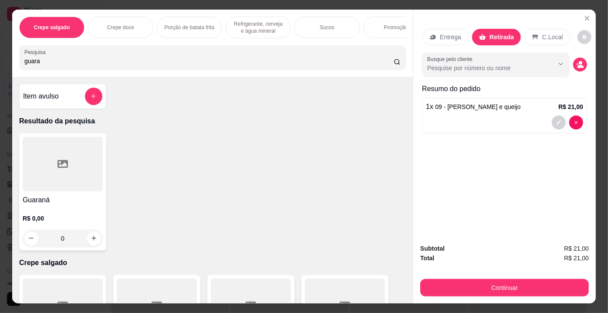
type input "guara"
click at [64, 156] on div at bounding box center [63, 164] width 80 height 54
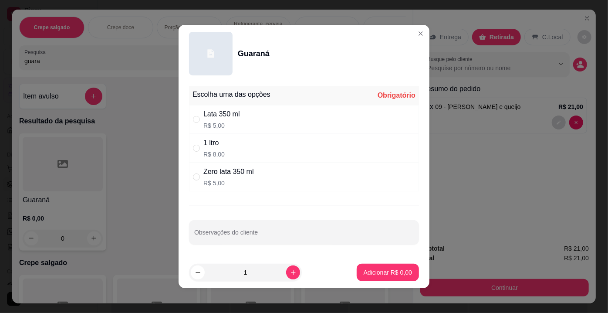
drag, startPoint x: 223, startPoint y: 175, endPoint x: 294, endPoint y: 221, distance: 84.6
click at [224, 176] on div "Zero lata 350 ml" at bounding box center [228, 171] width 51 height 10
radio input "true"
click at [366, 271] on p "Adicionar R$ 5,00" at bounding box center [388, 272] width 48 height 9
type input "1"
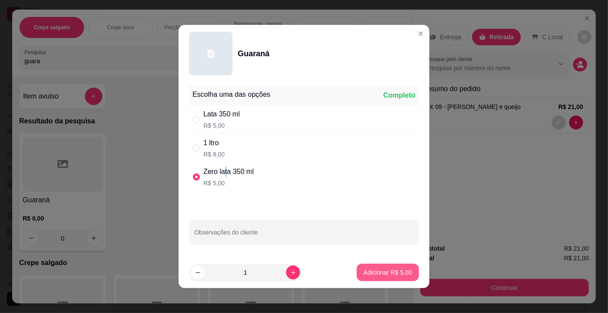
type input "1"
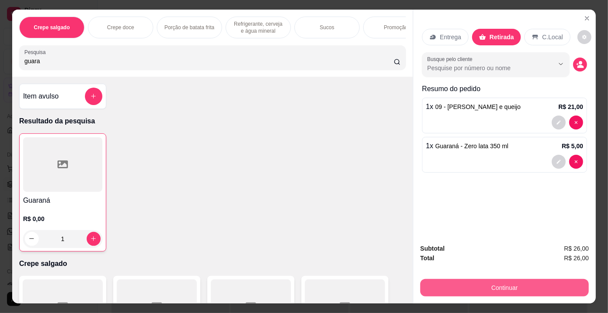
click at [474, 281] on button "Continuar" at bounding box center [504, 287] width 169 height 17
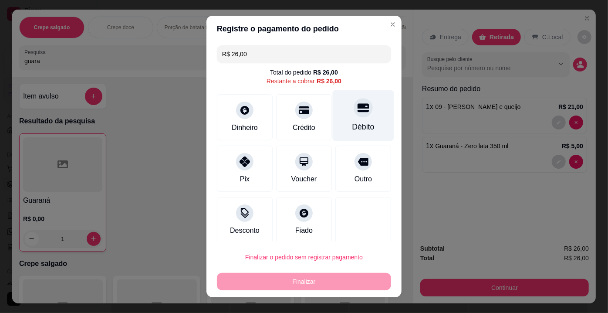
click at [353, 128] on div "Débito" at bounding box center [364, 126] width 22 height 11
type input "R$ 0,00"
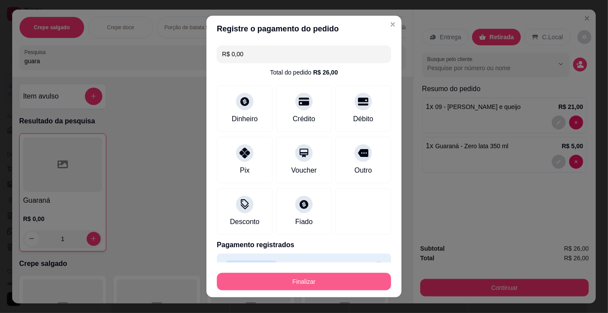
click at [307, 287] on button "Finalizar" at bounding box center [304, 281] width 174 height 17
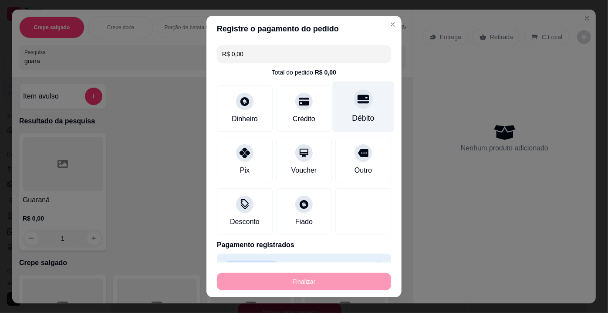
type input "0"
type input "-R$ 26,00"
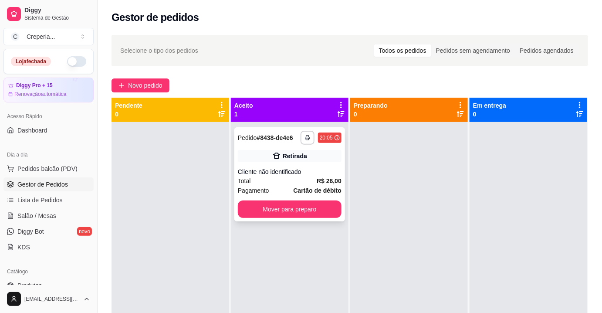
click at [317, 165] on div "**********" at bounding box center [289, 174] width 111 height 94
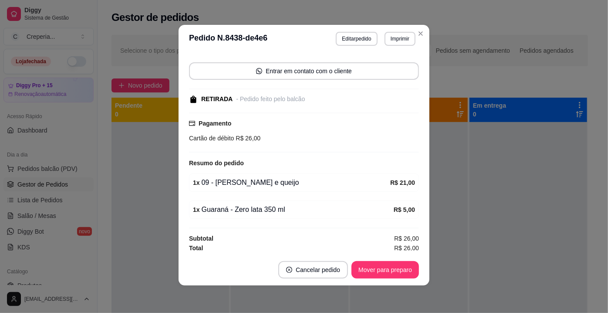
scroll to position [2, 0]
click at [370, 266] on button "Mover para preparo" at bounding box center [386, 269] width 68 height 17
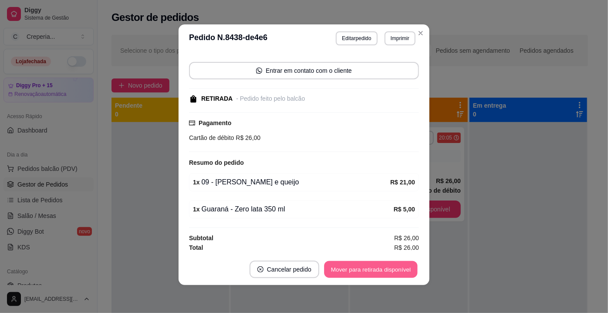
click at [390, 265] on button "Mover para retirada disponível" at bounding box center [370, 269] width 93 height 17
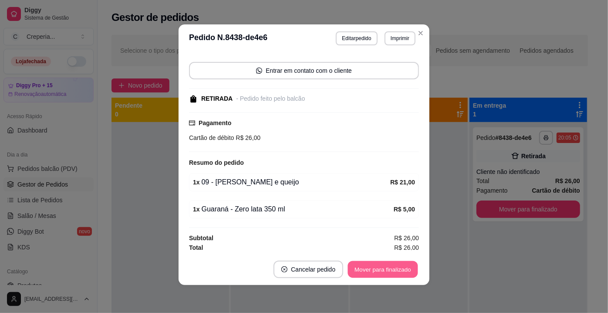
click at [365, 268] on button "Mover para finalizado" at bounding box center [383, 269] width 70 height 17
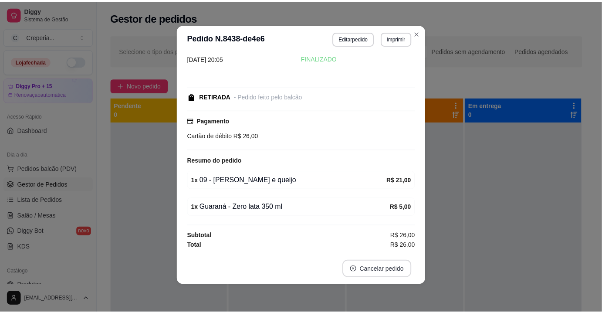
scroll to position [29, 0]
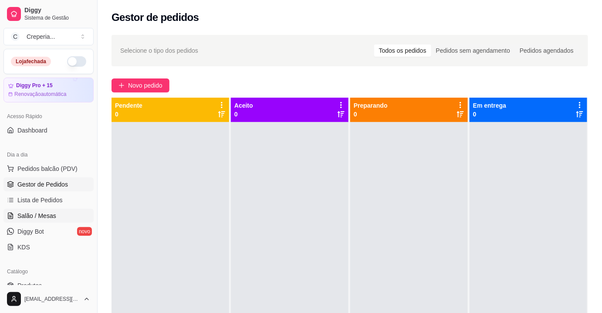
click at [60, 215] on link "Salão / Mesas" at bounding box center [48, 216] width 90 height 14
